Goal: Information Seeking & Learning: Learn about a topic

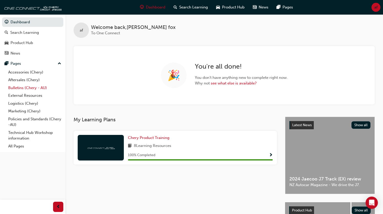
click at [16, 87] on link "Bulletins (Chery - AU)" at bounding box center [34, 88] width 57 height 8
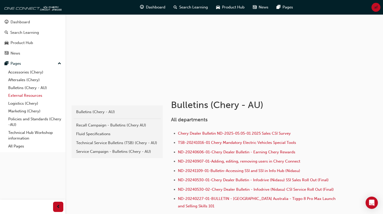
scroll to position [26, 0]
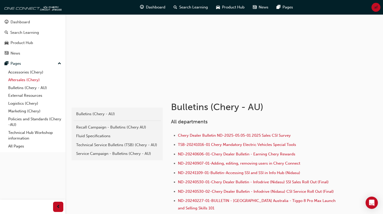
click at [21, 80] on link "Aftersales (Chery)" at bounding box center [34, 80] width 57 height 8
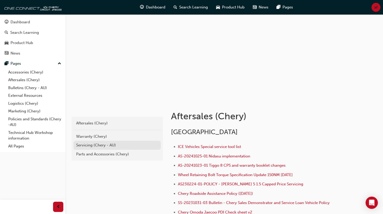
scroll to position [26, 0]
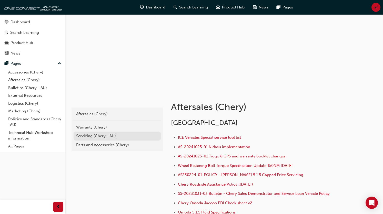
click at [85, 136] on div "Servicing (Chery - AU)" at bounding box center [117, 136] width 82 height 6
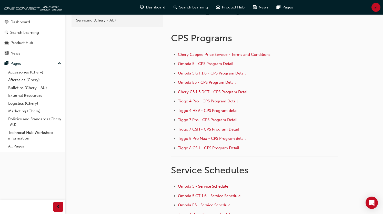
scroll to position [26, 0]
click at [194, 74] on span "Omoda 5 GT 1.6 - CPS Program Detail" at bounding box center [212, 73] width 68 height 5
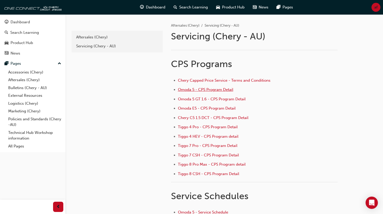
click at [194, 88] on span "Omoda 5 - CPS Program Detail" at bounding box center [205, 89] width 55 height 5
click at [204, 164] on span "Tiggo 8 Pro Max - CPS Program detail" at bounding box center [212, 164] width 68 height 5
